Goal: Task Accomplishment & Management: Use online tool/utility

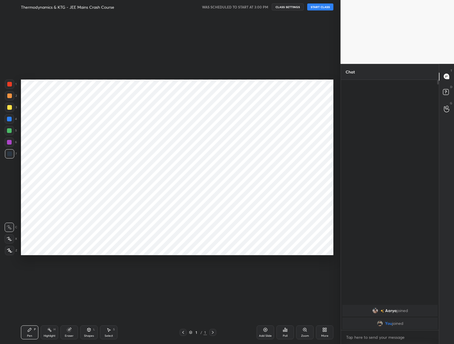
scroll to position [307, 317]
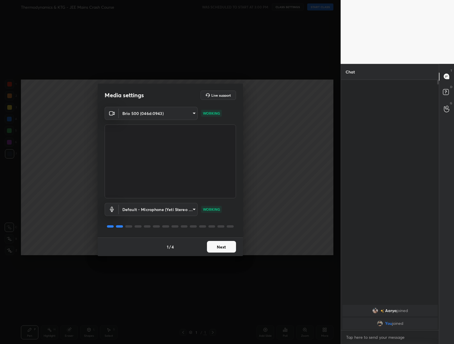
click at [216, 246] on button "Next" at bounding box center [221, 247] width 29 height 12
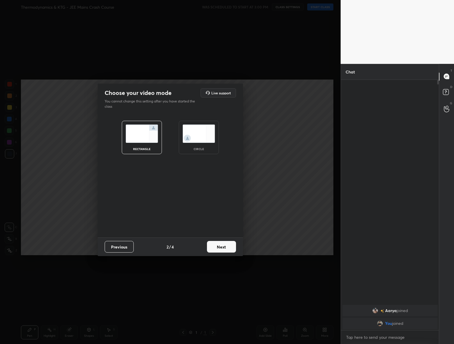
click at [216, 246] on button "Next" at bounding box center [221, 247] width 29 height 12
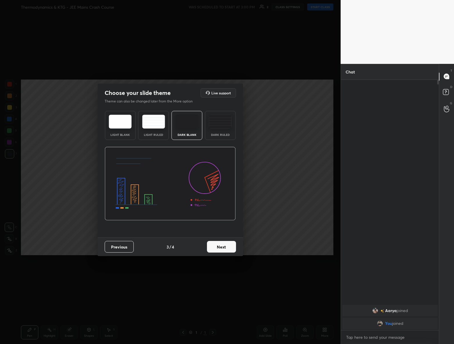
click at [216, 246] on button "Next" at bounding box center [221, 247] width 29 height 12
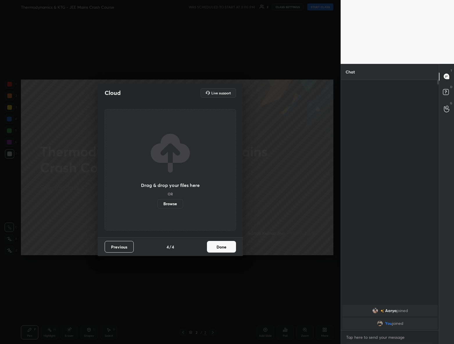
click at [174, 203] on label "Browse" at bounding box center [170, 203] width 26 height 9
click at [157, 203] on input "Browse" at bounding box center [157, 203] width 0 height 9
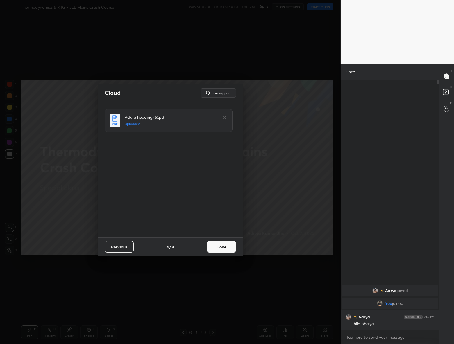
click at [213, 246] on button "Done" at bounding box center [221, 247] width 29 height 12
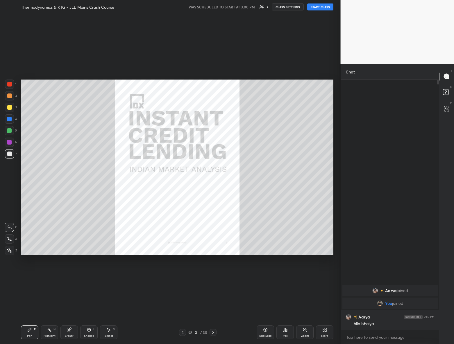
click at [319, 331] on div "More" at bounding box center [324, 333] width 17 height 14
click at [287, 273] on div "Upload File" at bounding box center [291, 272] width 23 height 14
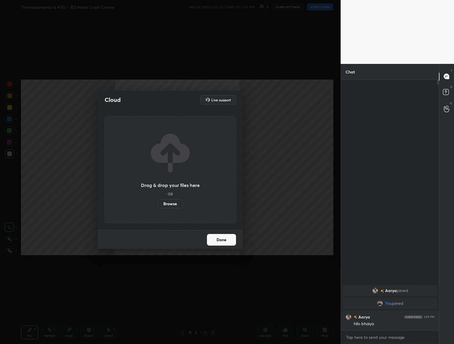
click at [171, 199] on label "Browse" at bounding box center [170, 203] width 26 height 9
click at [157, 199] on input "Browse" at bounding box center [157, 203] width 0 height 9
click at [220, 236] on button "Done" at bounding box center [221, 240] width 29 height 12
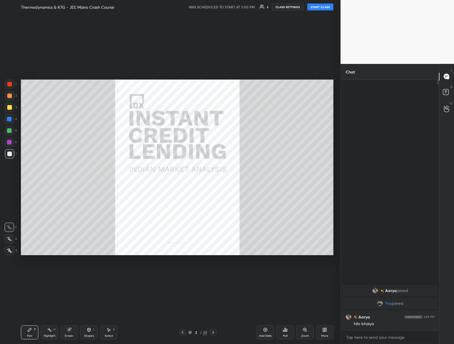
click at [211, 45] on div "Setting up your live class" at bounding box center [177, 167] width 317 height 307
click at [214, 333] on icon at bounding box center [213, 332] width 5 height 5
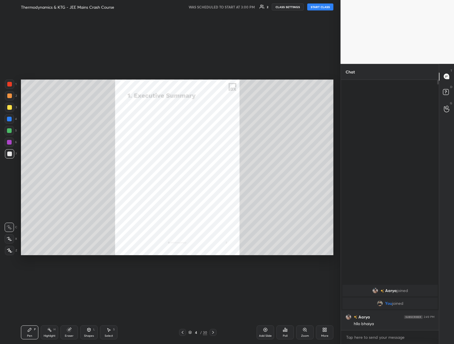
click at [214, 333] on icon at bounding box center [213, 332] width 5 height 5
click at [177, 328] on div "Pen P Highlight H Eraser Shapes L Select S 8 / 30 Add Slide Poll Zoom More" at bounding box center [177, 332] width 312 height 23
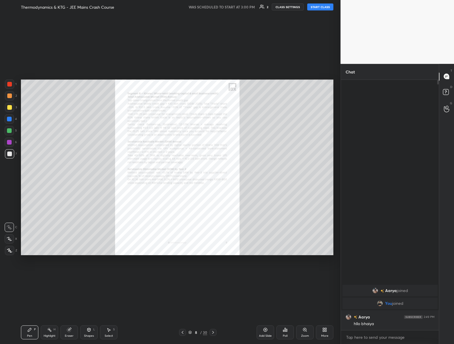
click at [319, 330] on div "More" at bounding box center [324, 333] width 17 height 14
click at [291, 303] on icon at bounding box center [290, 302] width 1 height 1
drag, startPoint x: 241, startPoint y: 28, endPoint x: 237, endPoint y: 27, distance: 4.0
click at [238, 30] on div at bounding box center [227, 172] width 454 height 344
click at [285, 7] on button "CLASS SETTINGS" at bounding box center [288, 6] width 32 height 7
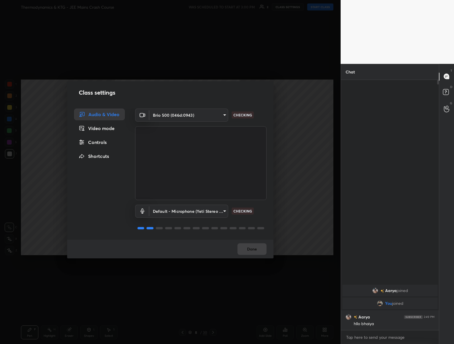
click at [101, 132] on div "Video mode" at bounding box center [99, 129] width 51 height 12
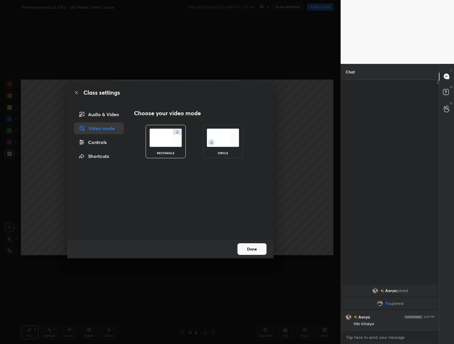
click at [106, 139] on div "Controls" at bounding box center [98, 143] width 49 height 12
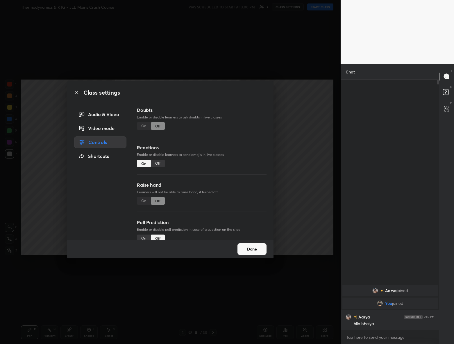
scroll to position [50, 0]
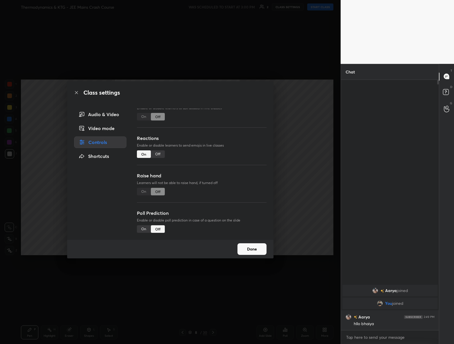
click at [95, 158] on div "Shortcuts" at bounding box center [100, 157] width 52 height 12
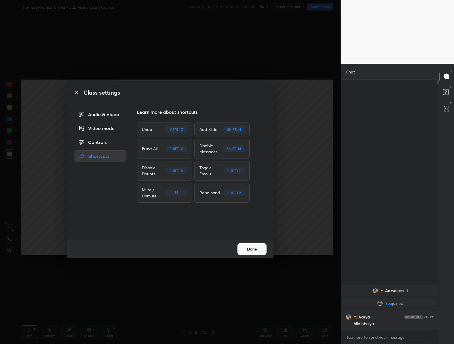
click at [99, 143] on div "Controls" at bounding box center [100, 143] width 52 height 12
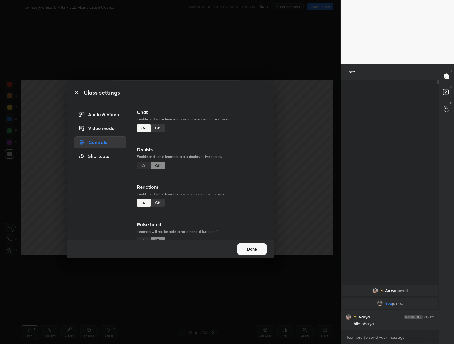
click at [112, 129] on div "Video mode" at bounding box center [100, 129] width 52 height 12
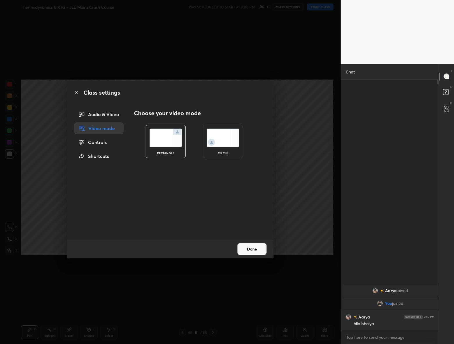
click at [112, 115] on div "Audio & Video" at bounding box center [98, 115] width 49 height 12
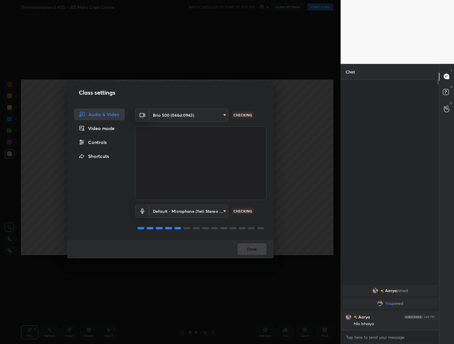
click at [300, 168] on div "Class settings Audio & Video Video mode Controls Shortcuts Brio 500 (046d:0943)…" at bounding box center [170, 172] width 341 height 344
click at [261, 247] on button "Done" at bounding box center [251, 250] width 29 height 12
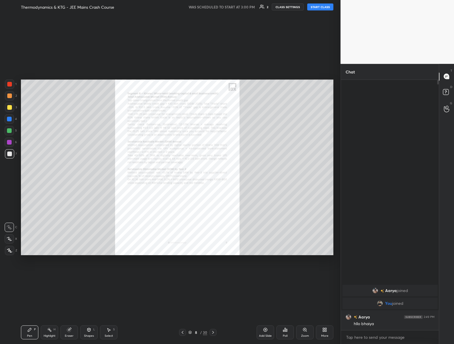
click at [186, 335] on div at bounding box center [182, 332] width 7 height 7
click at [183, 332] on icon at bounding box center [183, 332] width 2 height 3
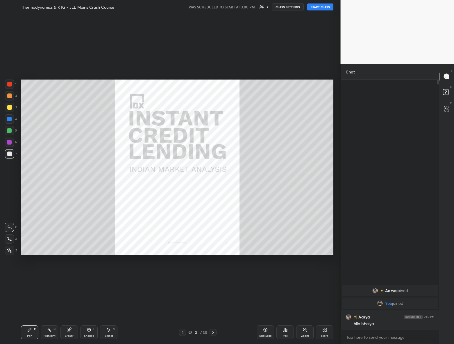
click at [183, 332] on icon at bounding box center [183, 332] width 2 height 3
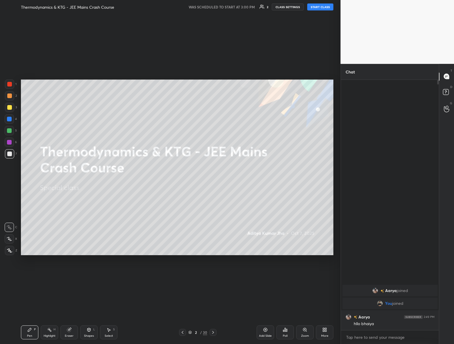
click at [211, 333] on icon at bounding box center [213, 332] width 5 height 5
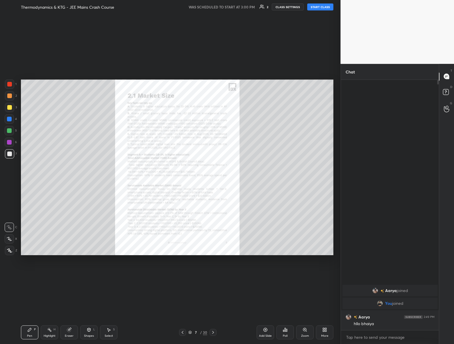
click at [196, 330] on div "7 / 30" at bounding box center [197, 332] width 37 height 7
click at [197, 334] on div "7" at bounding box center [196, 332] width 6 height 3
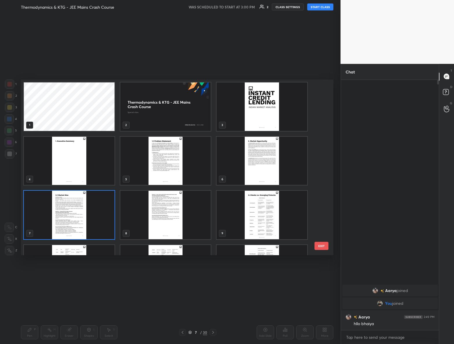
scroll to position [174, 310]
click at [182, 112] on img "grid" at bounding box center [165, 107] width 91 height 49
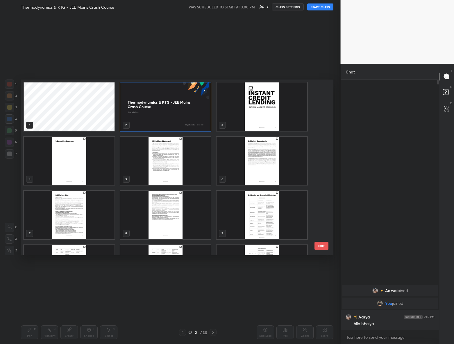
click at [262, 110] on img "grid" at bounding box center [262, 107] width 91 height 49
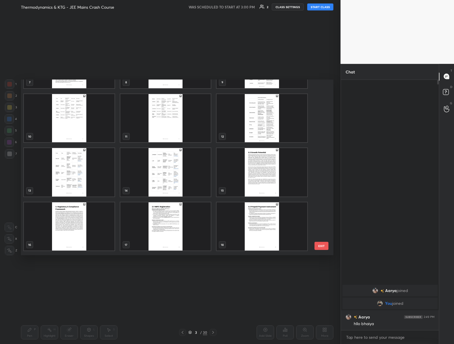
scroll to position [0, 0]
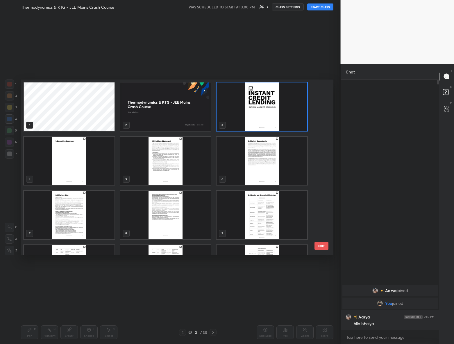
drag, startPoint x: 286, startPoint y: 106, endPoint x: 279, endPoint y: 111, distance: 8.5
click at [279, 111] on img "grid" at bounding box center [262, 107] width 91 height 49
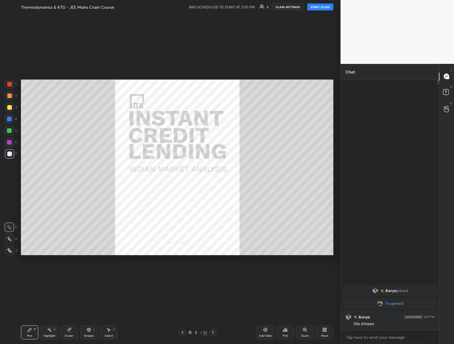
click at [261, 115] on img "grid" at bounding box center [262, 107] width 91 height 49
click at [199, 333] on div "3 / 30" at bounding box center [197, 332] width 19 height 5
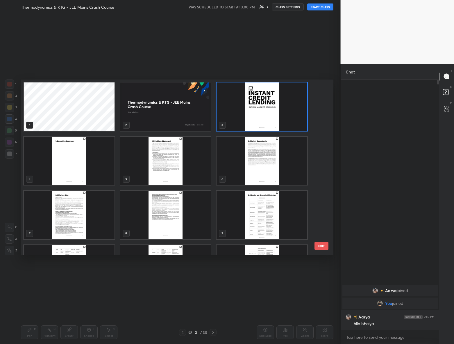
click at [92, 164] on img "grid" at bounding box center [69, 161] width 91 height 49
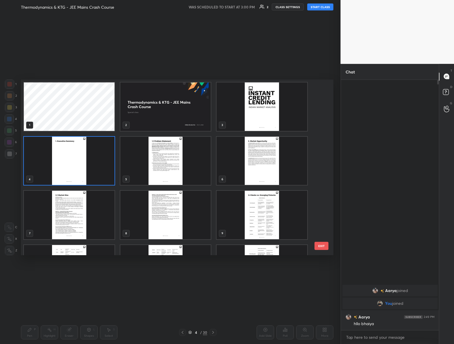
click at [202, 166] on img "grid" at bounding box center [165, 161] width 91 height 49
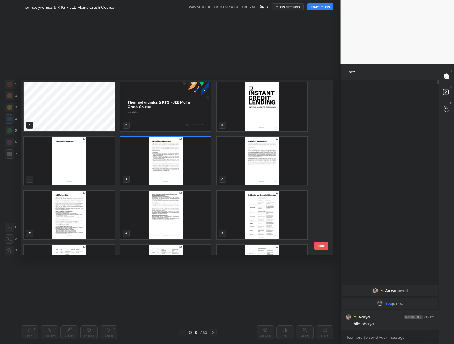
click at [271, 162] on img "grid" at bounding box center [262, 161] width 91 height 49
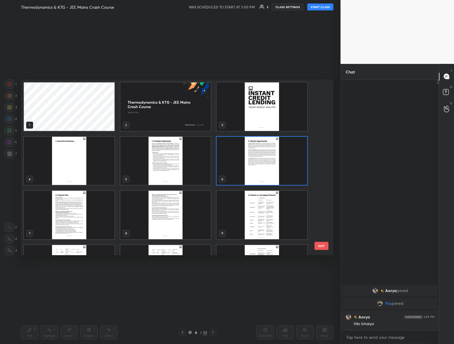
click at [265, 121] on img "grid" at bounding box center [262, 107] width 91 height 49
click at [75, 146] on img "grid" at bounding box center [69, 161] width 91 height 49
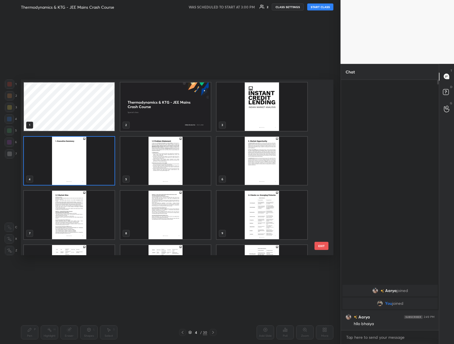
click at [186, 155] on img "grid" at bounding box center [165, 161] width 91 height 49
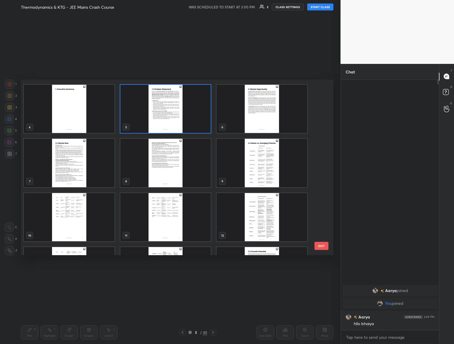
scroll to position [53, 0]
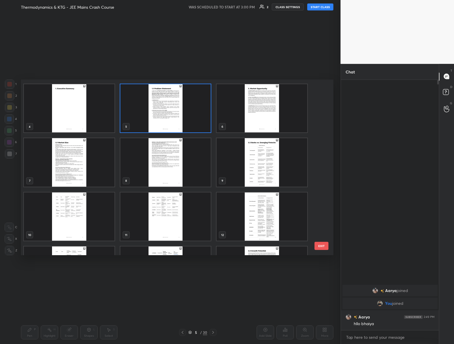
click at [268, 108] on img "grid" at bounding box center [262, 108] width 91 height 49
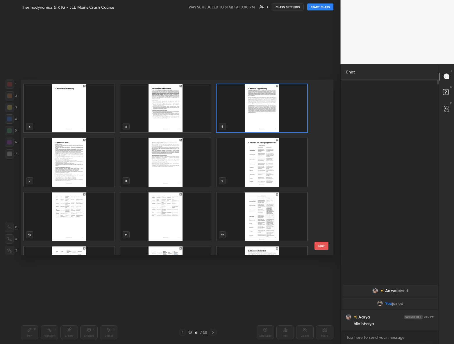
click at [272, 167] on img "grid" at bounding box center [262, 162] width 91 height 49
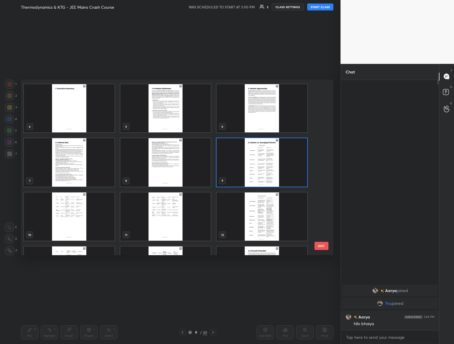
drag, startPoint x: 189, startPoint y: 170, endPoint x: 137, endPoint y: 169, distance: 51.2
click at [189, 170] on img "grid" at bounding box center [165, 162] width 91 height 49
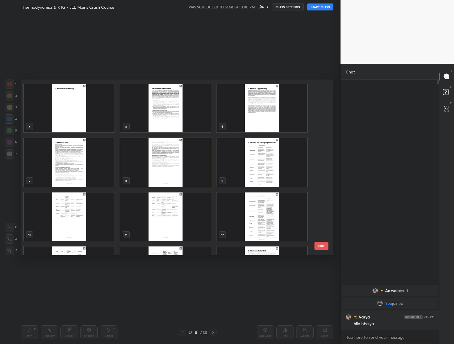
click at [90, 171] on img "grid" at bounding box center [69, 162] width 91 height 49
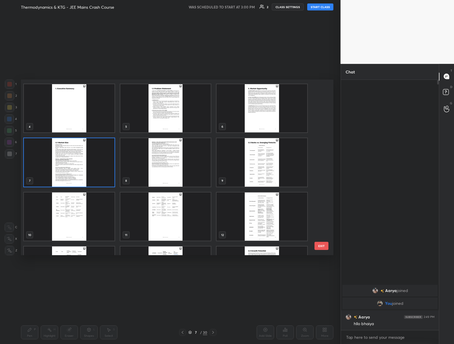
click at [96, 209] on img "grid" at bounding box center [69, 217] width 91 height 49
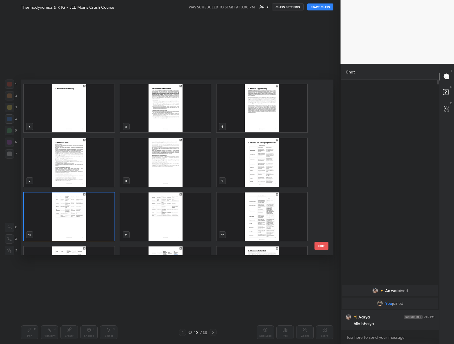
click at [174, 215] on img "grid" at bounding box center [165, 217] width 91 height 49
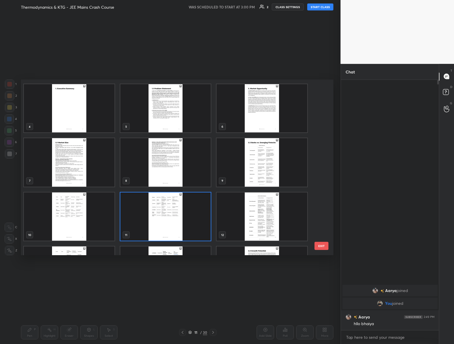
click at [282, 214] on img "grid" at bounding box center [262, 217] width 91 height 49
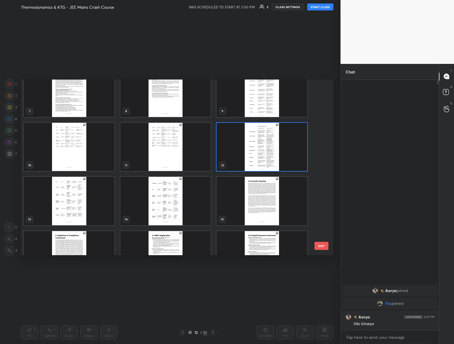
scroll to position [132, 0]
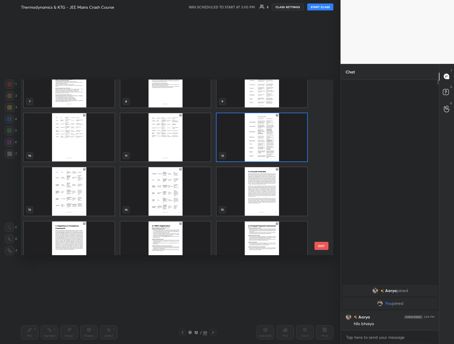
click at [273, 199] on img "grid" at bounding box center [262, 191] width 91 height 49
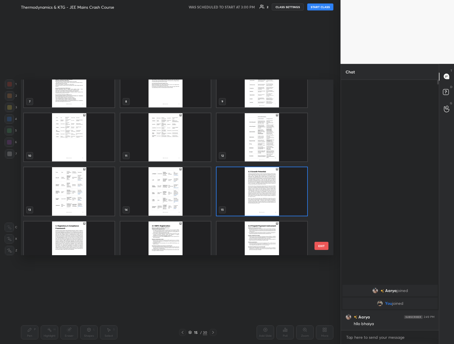
click at [165, 195] on img "grid" at bounding box center [165, 191] width 91 height 49
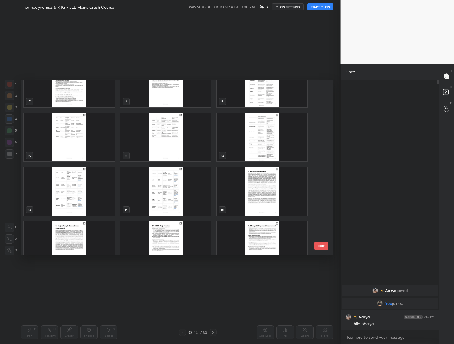
click at [92, 201] on img "grid" at bounding box center [69, 191] width 91 height 49
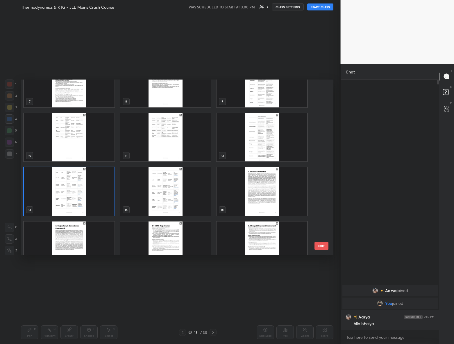
scroll to position [211, 0]
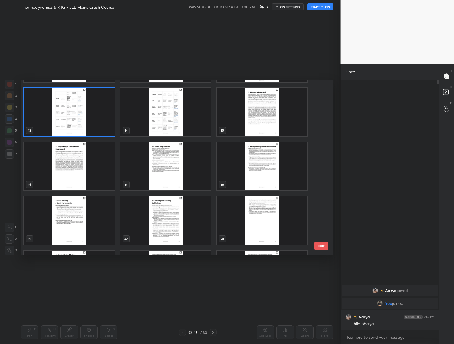
click at [87, 171] on img "grid" at bounding box center [69, 166] width 91 height 49
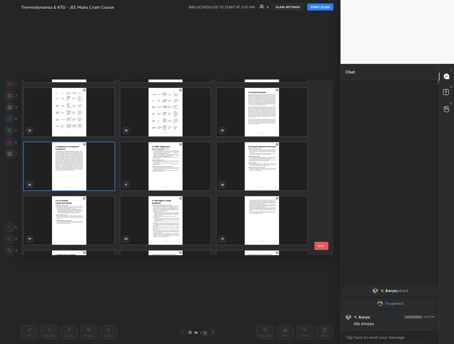
click at [194, 172] on img "grid" at bounding box center [165, 166] width 91 height 49
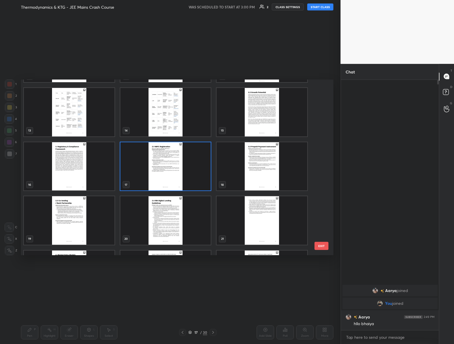
click at [265, 171] on img "grid" at bounding box center [262, 166] width 91 height 49
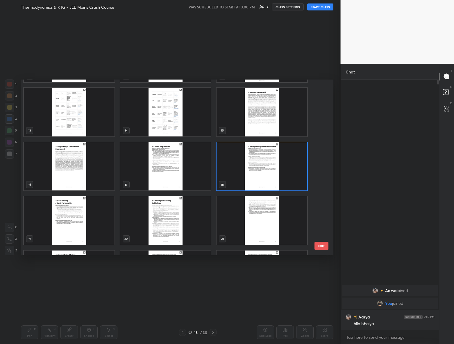
scroll to position [264, 0]
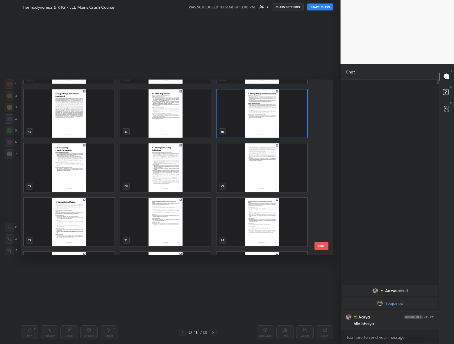
click at [262, 183] on img "grid" at bounding box center [262, 168] width 91 height 49
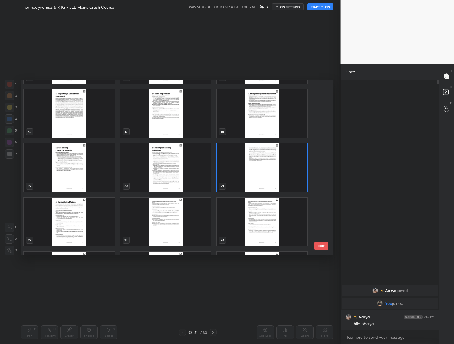
click at [100, 180] on img "grid" at bounding box center [69, 168] width 91 height 49
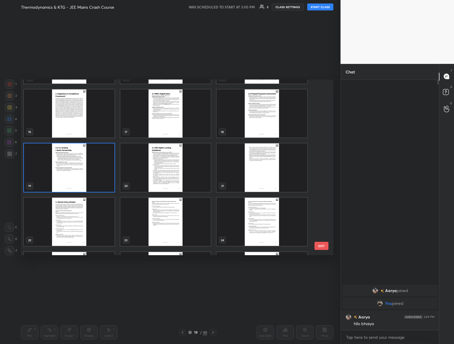
click at [156, 167] on img "grid" at bounding box center [165, 168] width 91 height 49
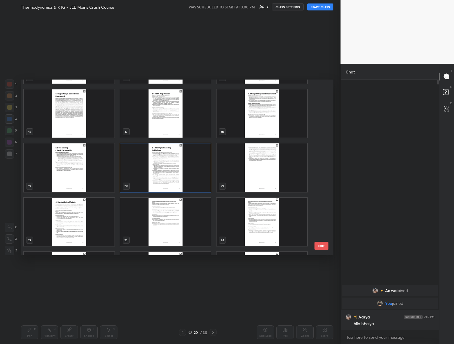
click at [264, 212] on img "grid" at bounding box center [262, 222] width 91 height 49
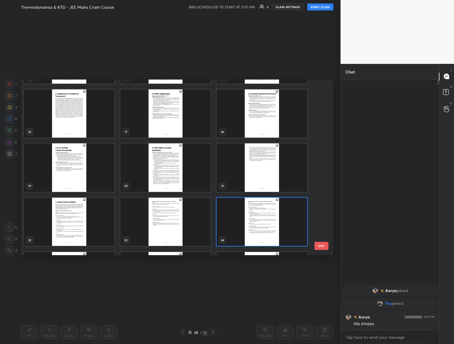
click at [158, 218] on img "grid" at bounding box center [165, 222] width 91 height 49
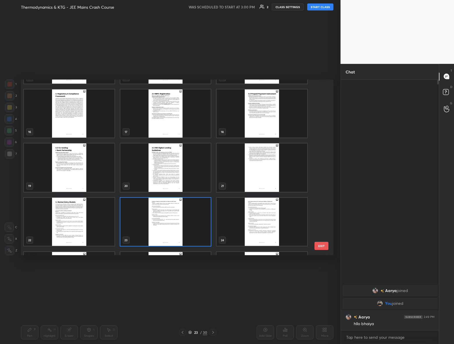
click at [49, 222] on img "grid" at bounding box center [69, 222] width 91 height 49
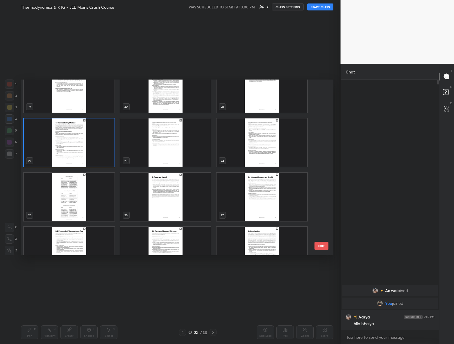
scroll to position [366, 0]
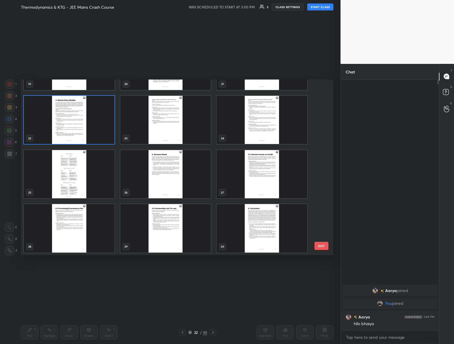
click at [93, 180] on img "grid" at bounding box center [69, 174] width 91 height 49
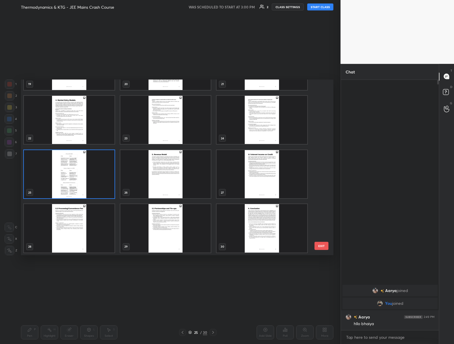
click at [163, 179] on img "grid" at bounding box center [165, 174] width 91 height 49
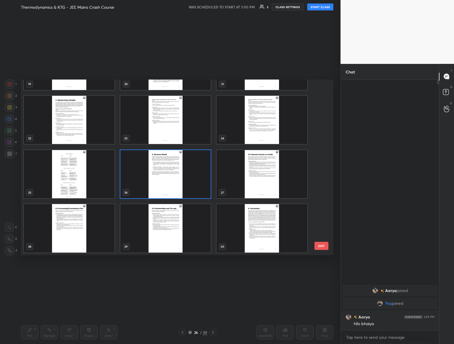
click at [270, 176] on img "grid" at bounding box center [262, 174] width 91 height 49
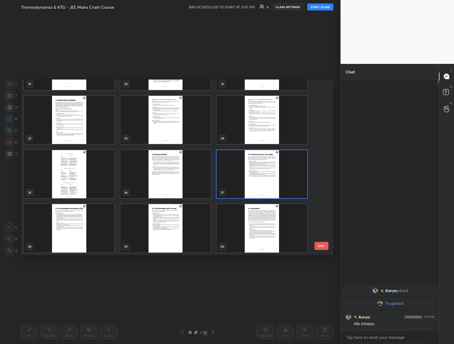
click at [267, 244] on img "grid" at bounding box center [262, 228] width 91 height 49
click at [160, 217] on img "grid" at bounding box center [165, 228] width 91 height 49
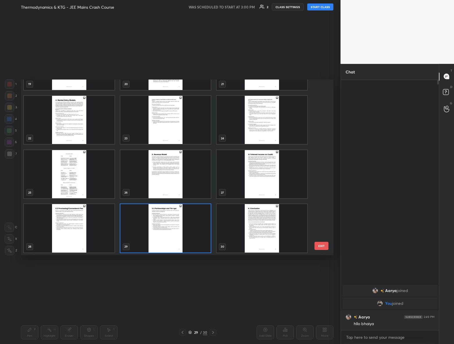
click at [47, 227] on img "grid" at bounding box center [69, 228] width 91 height 49
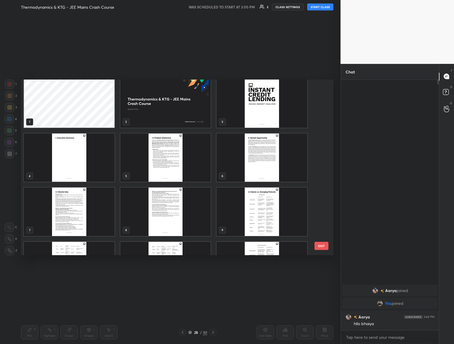
scroll to position [0, 0]
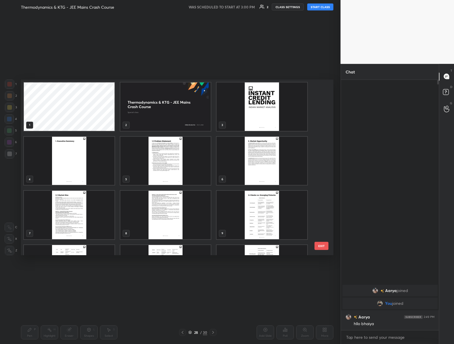
click at [253, 88] on img "grid" at bounding box center [262, 107] width 91 height 49
click at [81, 158] on img "grid" at bounding box center [69, 161] width 91 height 49
click at [188, 163] on img "grid" at bounding box center [165, 161] width 91 height 49
click at [244, 102] on img "grid" at bounding box center [262, 107] width 91 height 49
click at [47, 169] on img "grid" at bounding box center [69, 161] width 91 height 49
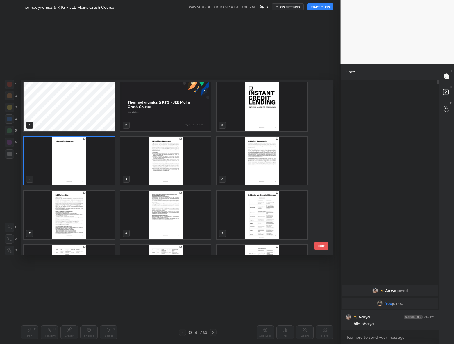
click at [194, 164] on img "grid" at bounding box center [165, 161] width 91 height 49
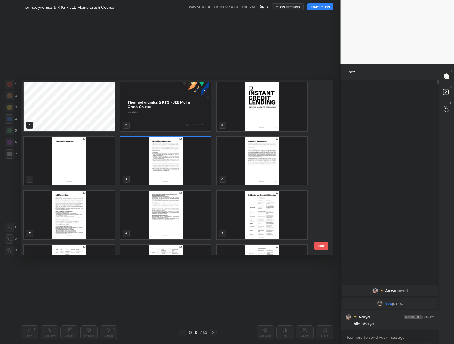
click at [269, 162] on img "grid" at bounding box center [262, 161] width 91 height 49
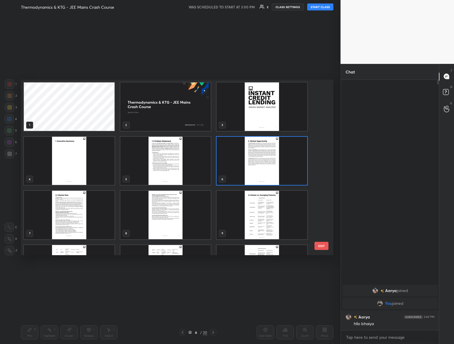
click at [238, 105] on img "grid" at bounding box center [262, 107] width 91 height 49
click at [201, 118] on img "grid" at bounding box center [165, 107] width 91 height 49
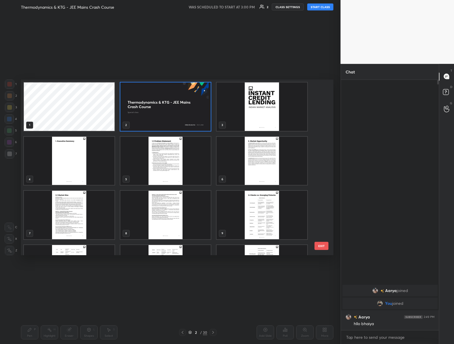
click at [259, 109] on img "grid" at bounding box center [262, 107] width 91 height 49
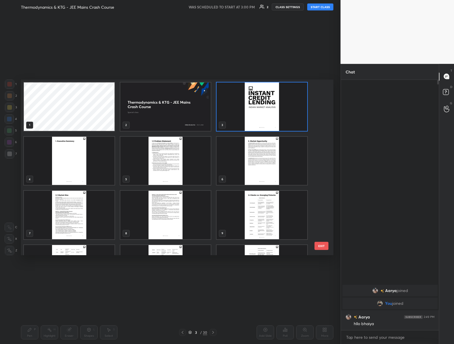
click at [45, 163] on img "grid" at bounding box center [69, 161] width 91 height 49
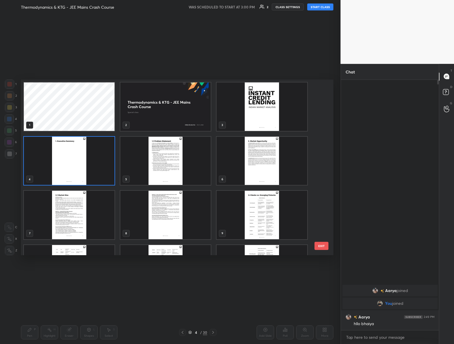
click at [174, 163] on img "grid" at bounding box center [165, 161] width 91 height 49
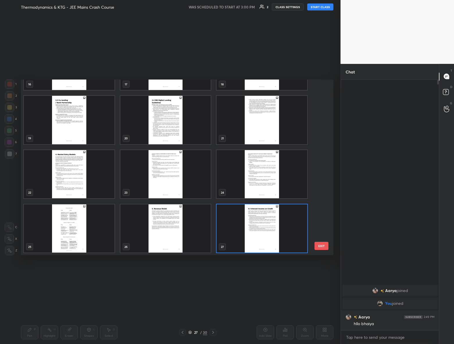
scroll to position [366, 0]
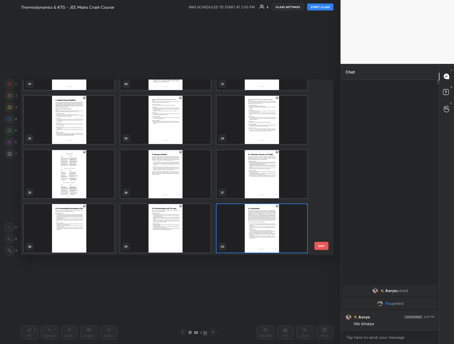
click at [180, 333] on div at bounding box center [182, 332] width 7 height 7
click at [181, 333] on div at bounding box center [182, 332] width 7 height 7
click at [181, 332] on div at bounding box center [182, 332] width 7 height 7
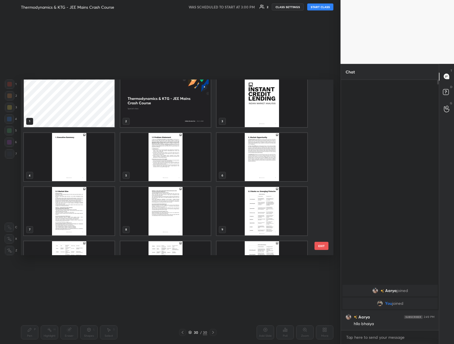
scroll to position [0, 0]
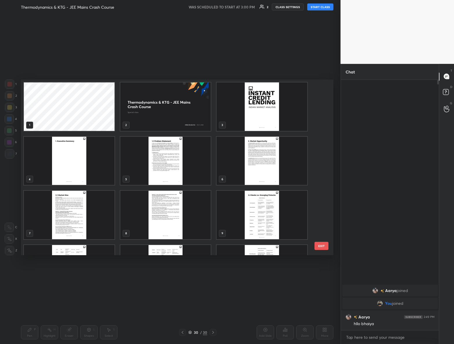
click at [251, 85] on img "grid" at bounding box center [262, 107] width 91 height 49
click at [321, 250] on button "EXIT" at bounding box center [321, 246] width 14 height 8
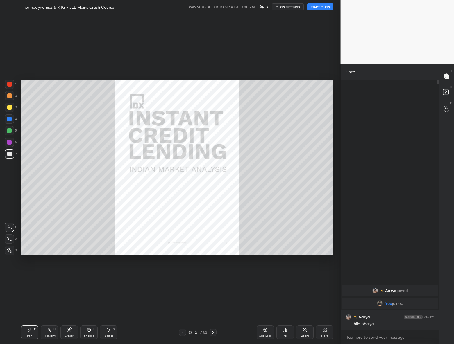
click at [325, 333] on div "More" at bounding box center [324, 333] width 17 height 14
click at [293, 267] on icon at bounding box center [291, 269] width 5 height 5
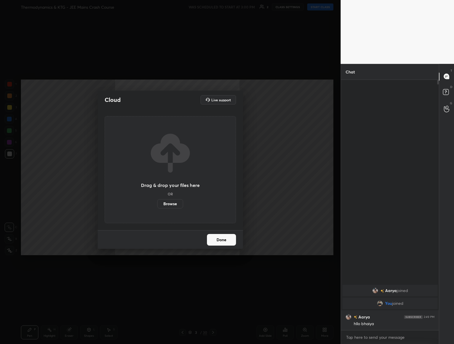
click at [180, 202] on label "Browse" at bounding box center [170, 203] width 26 height 9
click at [157, 202] on input "Browse" at bounding box center [157, 203] width 0 height 9
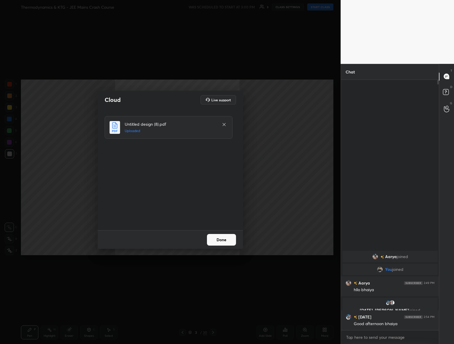
click at [224, 242] on button "Done" at bounding box center [221, 240] width 29 height 12
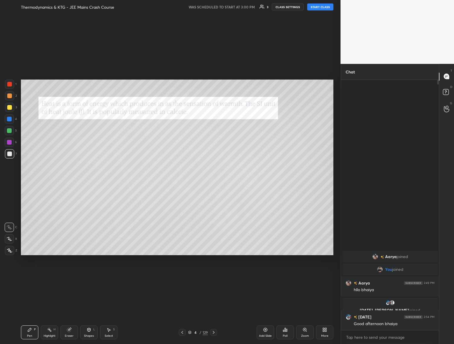
click at [203, 330] on div "129" at bounding box center [205, 332] width 5 height 5
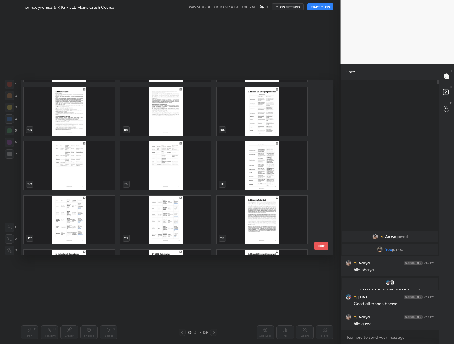
scroll to position [1897, 0]
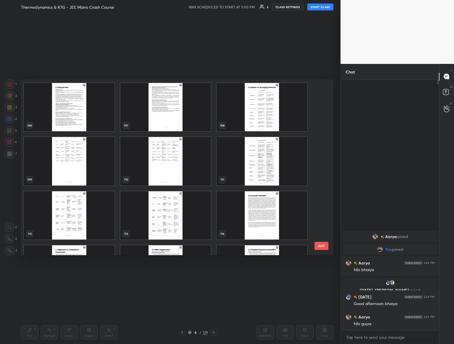
click at [277, 167] on img "grid" at bounding box center [262, 161] width 91 height 49
click at [206, 168] on img "grid" at bounding box center [165, 161] width 91 height 49
drag, startPoint x: 183, startPoint y: 170, endPoint x: 176, endPoint y: 169, distance: 7.1
click at [176, 169] on img "grid" at bounding box center [165, 161] width 91 height 49
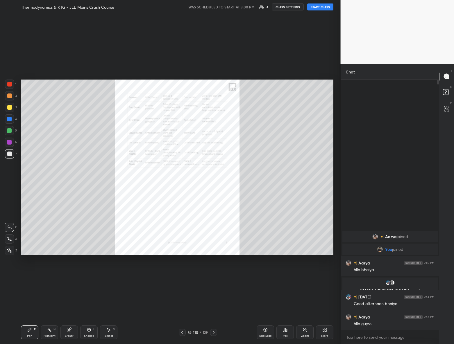
click at [322, 333] on div "More" at bounding box center [324, 333] width 17 height 14
click at [291, 305] on div "Live Support" at bounding box center [291, 305] width 23 height 14
click at [243, 302] on div at bounding box center [227, 172] width 454 height 344
click at [201, 52] on div "Setting up your live class" at bounding box center [177, 167] width 317 height 307
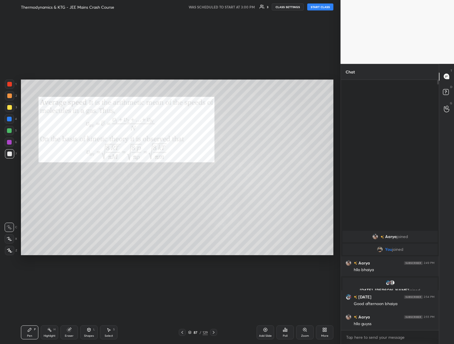
click at [236, 6] on h5 "WAS SCHEDULED TO START AT 3:00 PM" at bounding box center [222, 6] width 66 height 5
click at [264, 6] on icon at bounding box center [262, 6] width 5 height 5
click at [364, 336] on body "1 2 3 4 5 6 7 C X Z C X Z E E Erase all H H Thermodynamics & KTG - JEE Mains Cr…" at bounding box center [227, 172] width 454 height 344
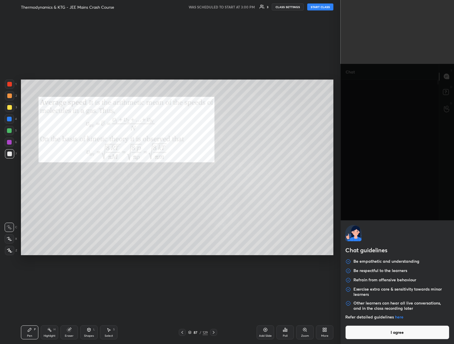
click at [407, 332] on button "I agree" at bounding box center [397, 333] width 104 height 14
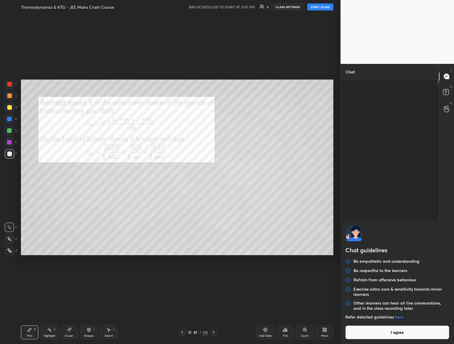
type textarea "x"
